Goal: Complete application form

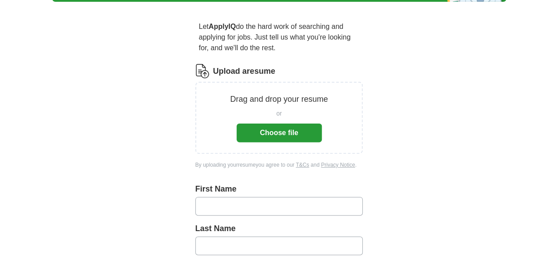
scroll to position [68, 0]
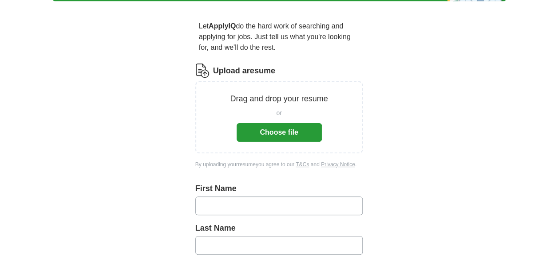
click at [273, 128] on button "Choose file" at bounding box center [279, 132] width 85 height 19
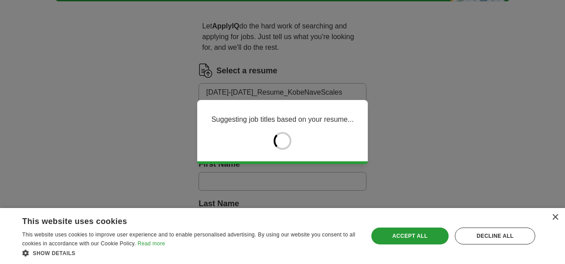
type input "****"
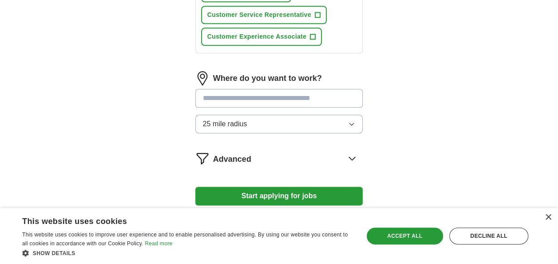
scroll to position [458, 0]
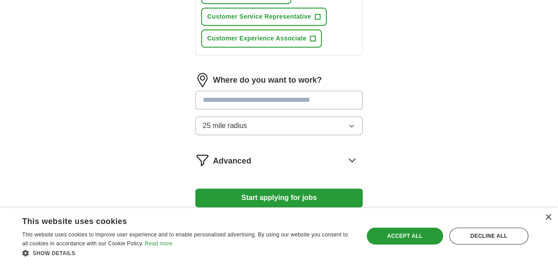
click at [311, 91] on input at bounding box center [279, 100] width 168 height 19
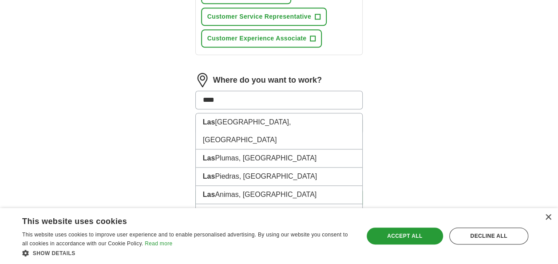
type input "*****"
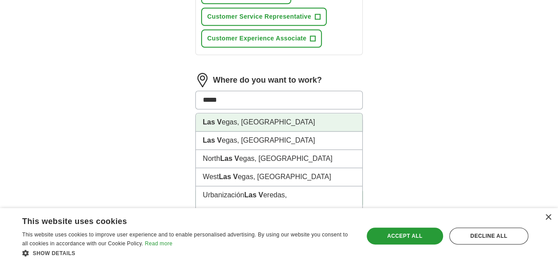
click at [302, 113] on li "Las V egas, [GEOGRAPHIC_DATA]" at bounding box center [279, 122] width 167 height 18
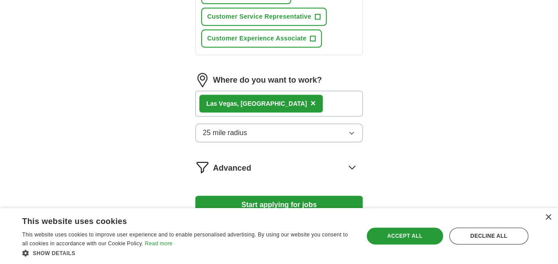
click at [291, 131] on div "Where do you want to work? Las V egas, [GEOGRAPHIC_DATA] × 25 mile radius" at bounding box center [279, 111] width 168 height 76
click at [292, 123] on button "25 mile radius" at bounding box center [279, 132] width 168 height 19
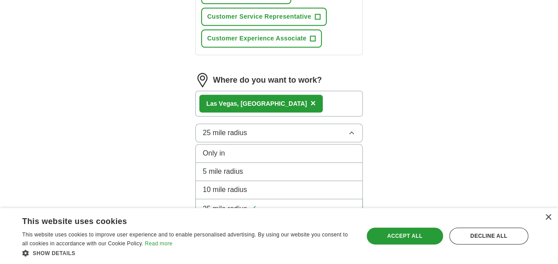
click at [303, 181] on li "10 mile radius" at bounding box center [279, 190] width 167 height 18
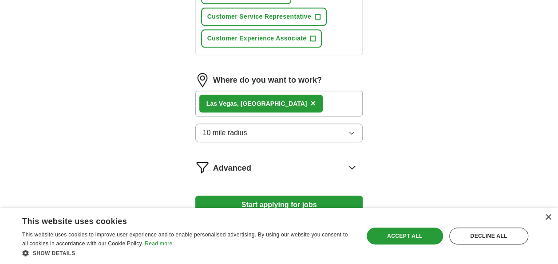
click at [308, 195] on button "Start applying for jobs" at bounding box center [279, 204] width 168 height 19
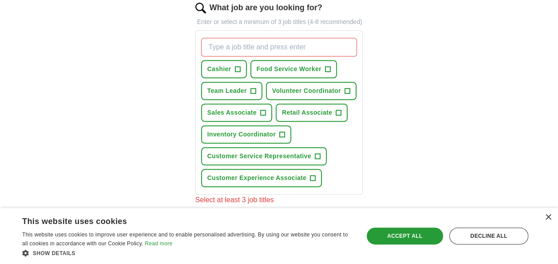
scroll to position [317, 0]
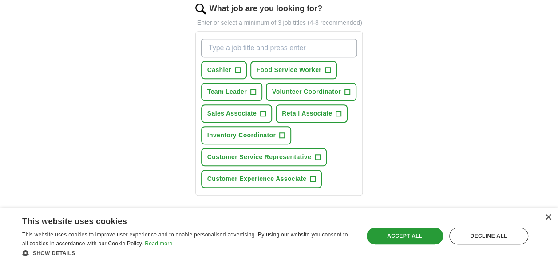
click at [294, 39] on input "What job are you looking for?" at bounding box center [279, 48] width 156 height 19
click at [244, 65] on button "Cashier +" at bounding box center [224, 70] width 46 height 18
click at [267, 39] on input "What job are you looking for?" at bounding box center [279, 48] width 156 height 19
type input "fundraiser"
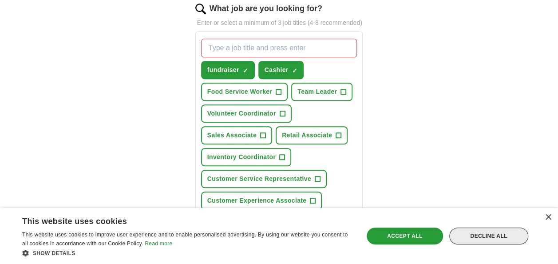
click at [505, 239] on div "Decline all" at bounding box center [489, 235] width 79 height 17
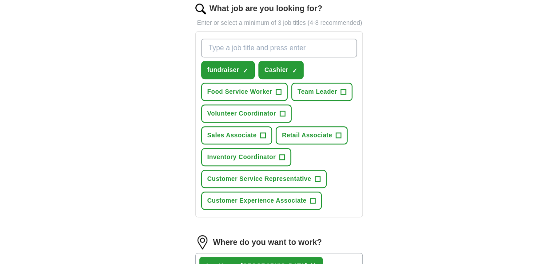
click at [320, 41] on input "What job are you looking for?" at bounding box center [279, 48] width 156 height 19
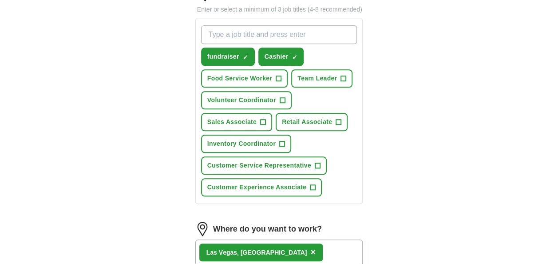
scroll to position [289, 0]
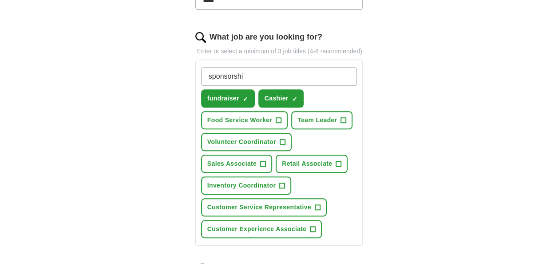
type input "sponsorship"
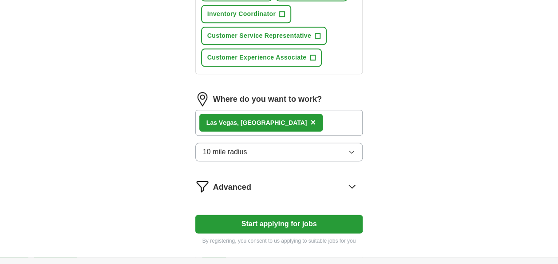
scroll to position [530, 0]
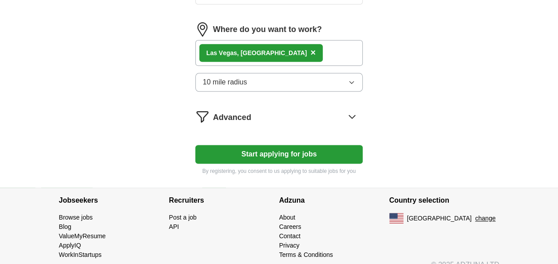
click at [280, 145] on button "Start applying for jobs" at bounding box center [279, 154] width 168 height 19
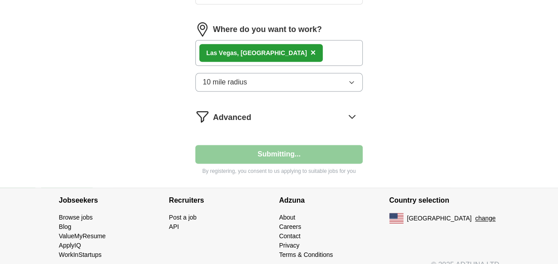
select select "**"
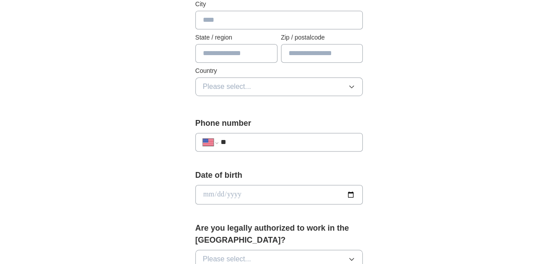
scroll to position [256, 0]
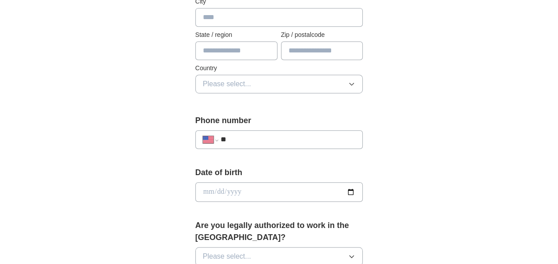
click at [280, 138] on input "**" at bounding box center [288, 139] width 135 height 11
type input "**********"
click at [286, 190] on input "date" at bounding box center [279, 192] width 168 height 20
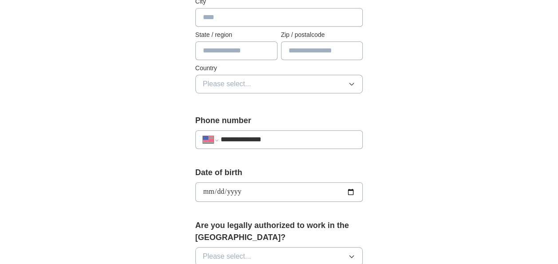
type input "**********"
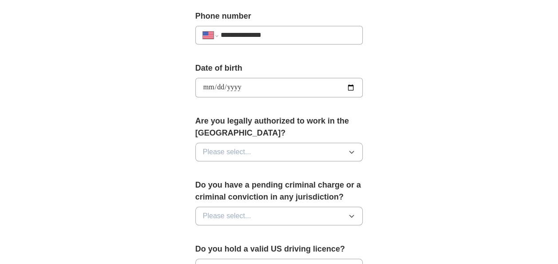
scroll to position [361, 0]
click at [273, 150] on button "Please select..." at bounding box center [279, 151] width 168 height 19
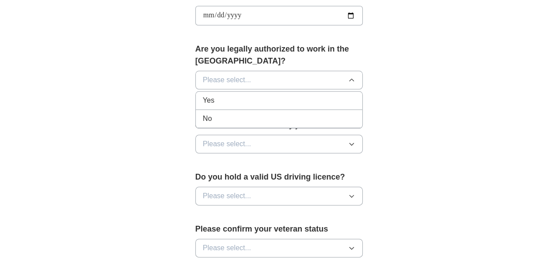
scroll to position [433, 0]
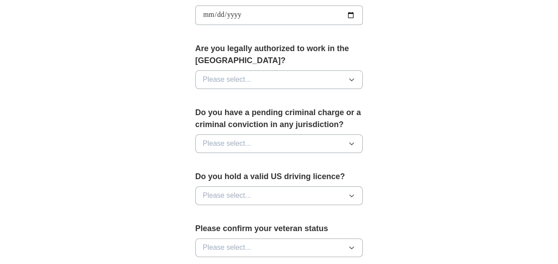
click at [188, 155] on div "**********" at bounding box center [279, 29] width 227 height 770
click at [209, 143] on span "Please select..." at bounding box center [227, 143] width 48 height 11
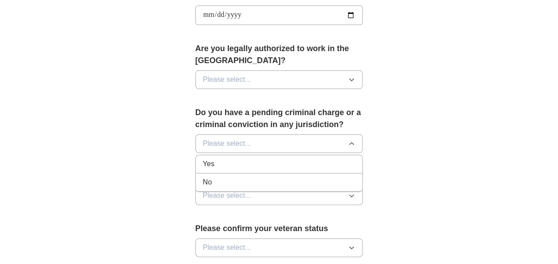
click at [231, 173] on li "No" at bounding box center [279, 182] width 167 height 18
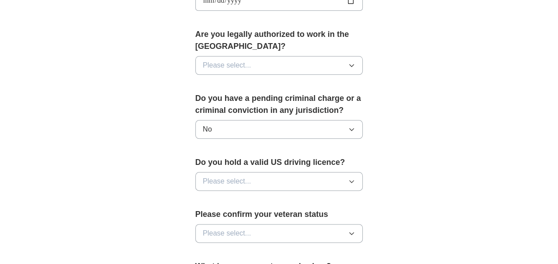
scroll to position [447, 0]
click at [231, 175] on span "Please select..." at bounding box center [227, 180] width 48 height 11
click at [168, 211] on div "**********" at bounding box center [279, 15] width 227 height 770
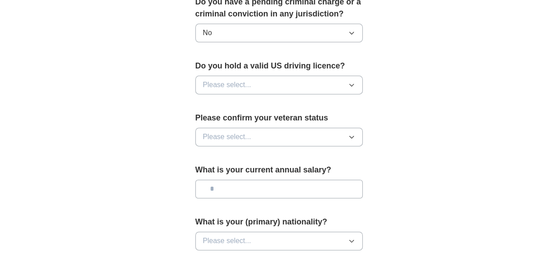
scroll to position [544, 0]
click at [219, 135] on span "Please select..." at bounding box center [227, 136] width 48 height 11
click at [246, 75] on button "Please select..." at bounding box center [279, 84] width 168 height 19
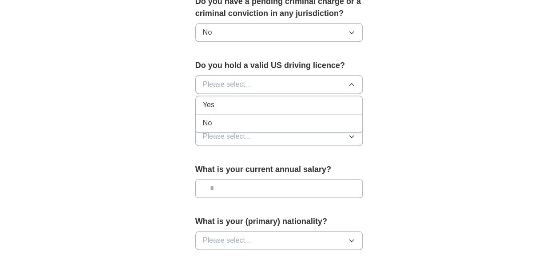
click at [243, 102] on div "Yes" at bounding box center [279, 105] width 153 height 11
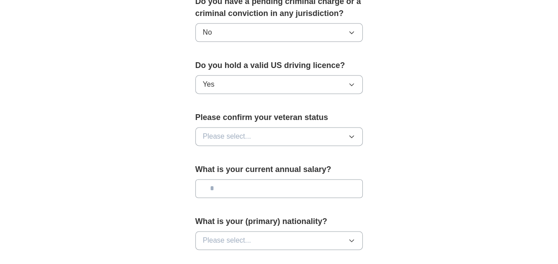
click at [242, 133] on span "Please select..." at bounding box center [227, 136] width 48 height 11
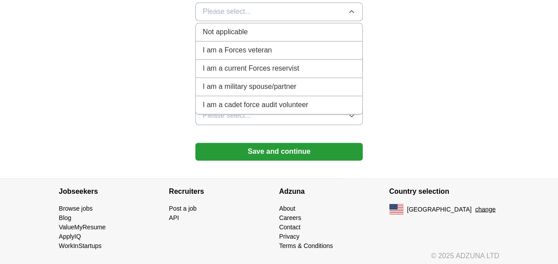
scroll to position [669, 0]
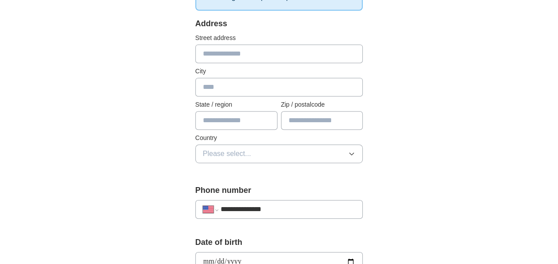
scroll to position [187, 0]
click at [294, 56] on input "text" at bounding box center [279, 53] width 168 height 19
